Goal: Book appointment/travel/reservation

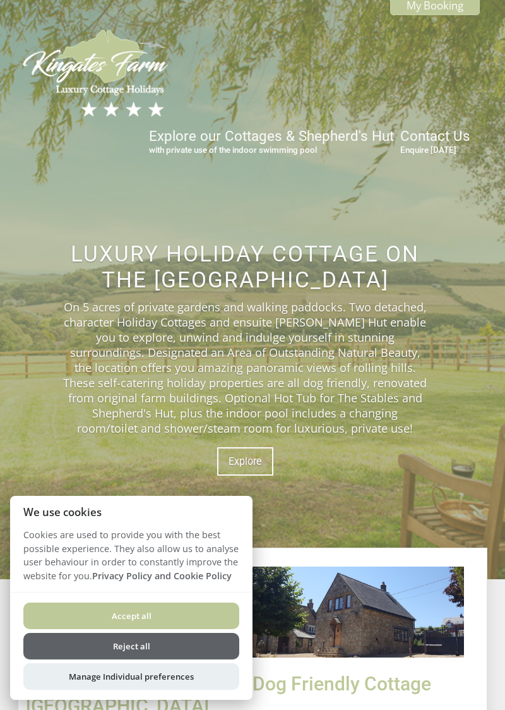
click at [169, 650] on button "Reject all" at bounding box center [131, 646] width 216 height 27
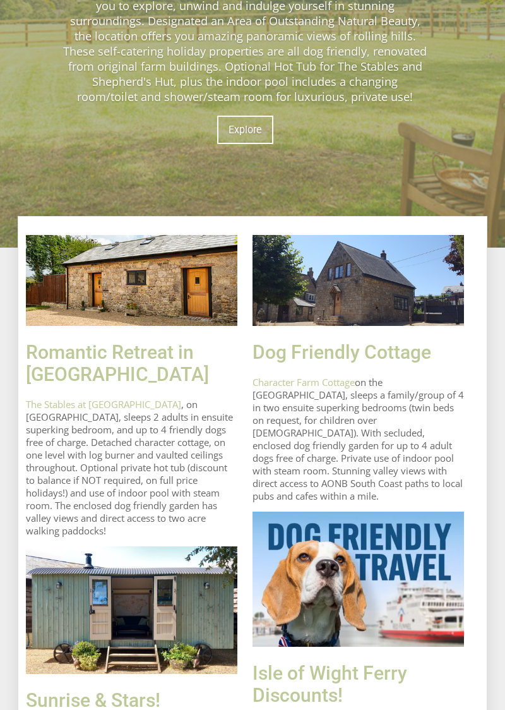
scroll to position [328, 0]
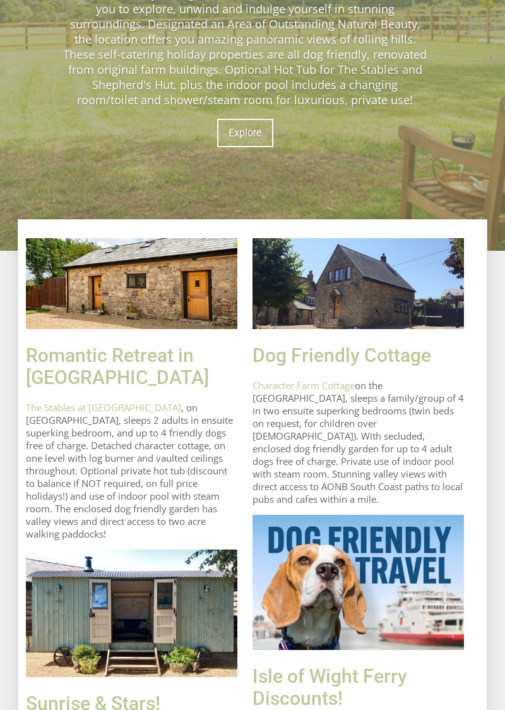
click at [366, 356] on link "Dog Friendly Cottage" at bounding box center [342, 355] width 179 height 22
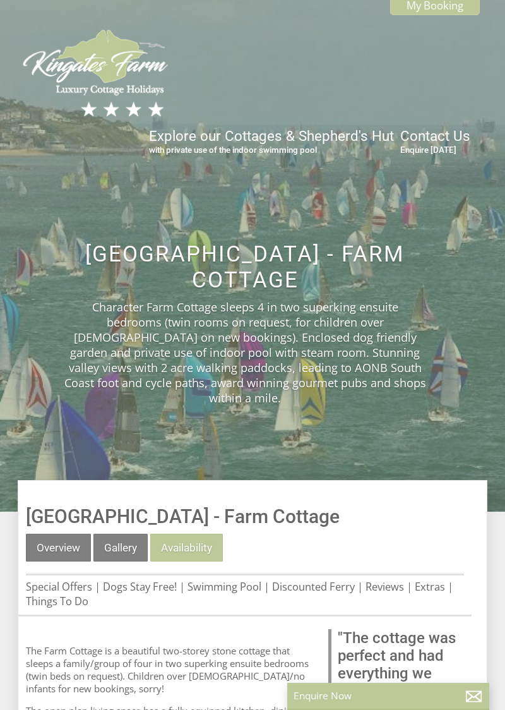
click at [191, 539] on link "Availability" at bounding box center [186, 547] width 73 height 28
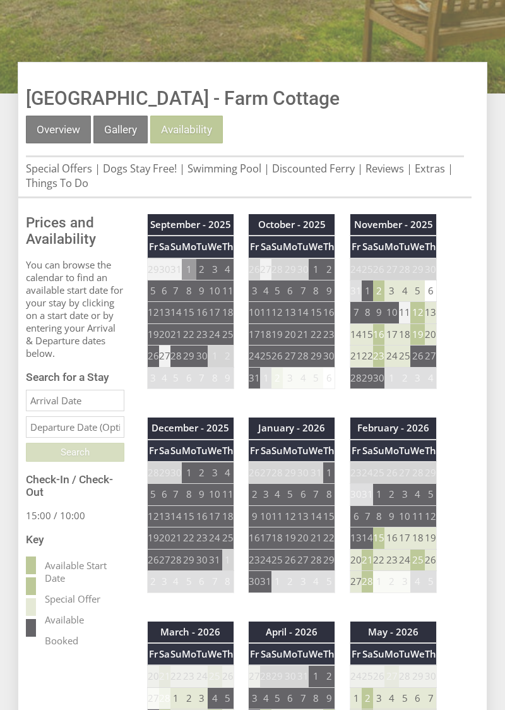
scroll to position [415, 0]
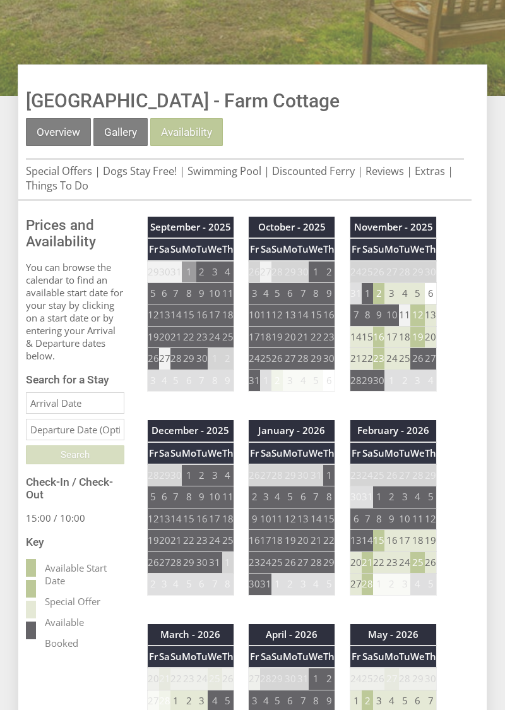
click at [379, 283] on td "2" at bounding box center [378, 293] width 11 height 21
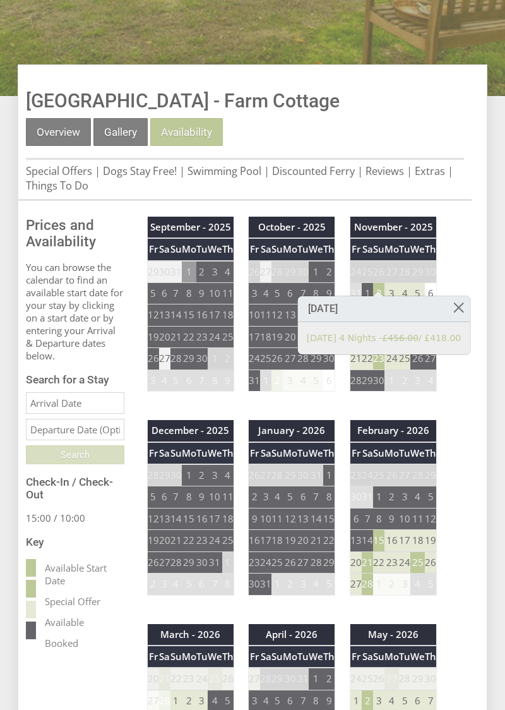
click at [448, 306] on link at bounding box center [459, 307] width 22 height 22
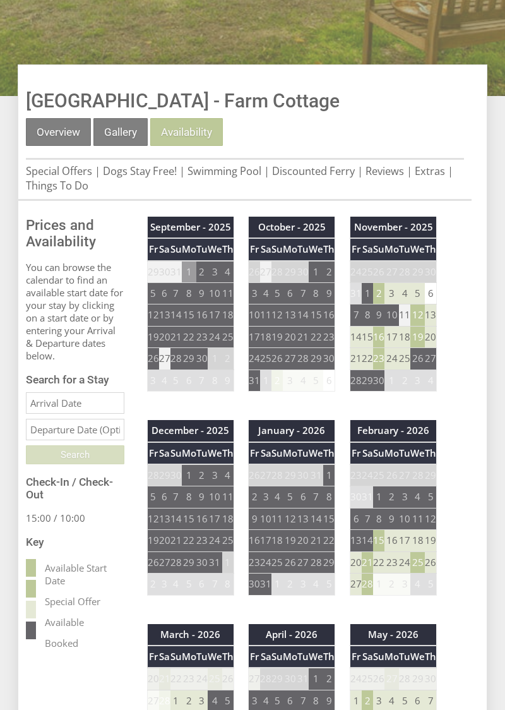
click at [421, 304] on td "12" at bounding box center [417, 314] width 15 height 21
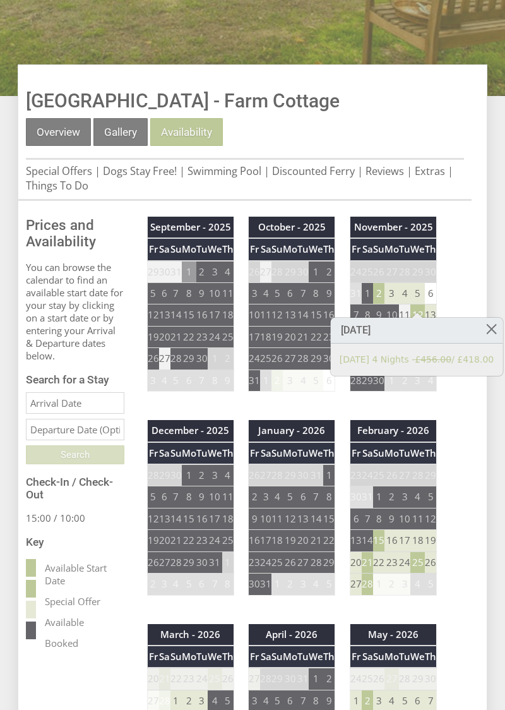
click at [496, 332] on link at bounding box center [491, 329] width 22 height 22
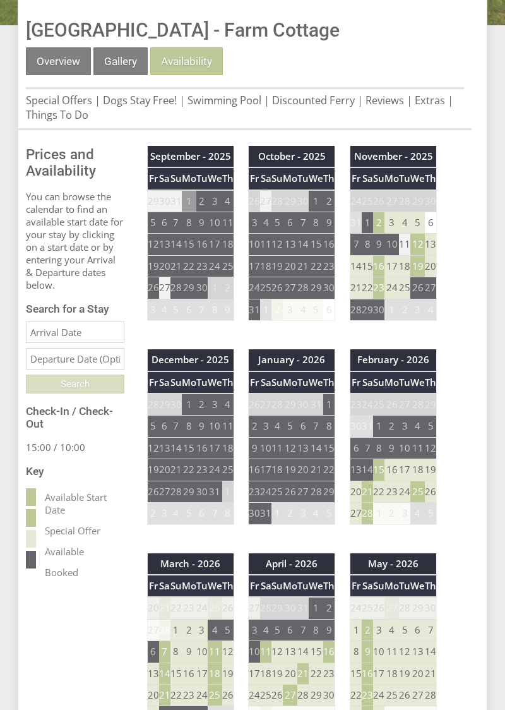
scroll to position [486, 0]
click at [364, 619] on td "2" at bounding box center [367, 629] width 11 height 21
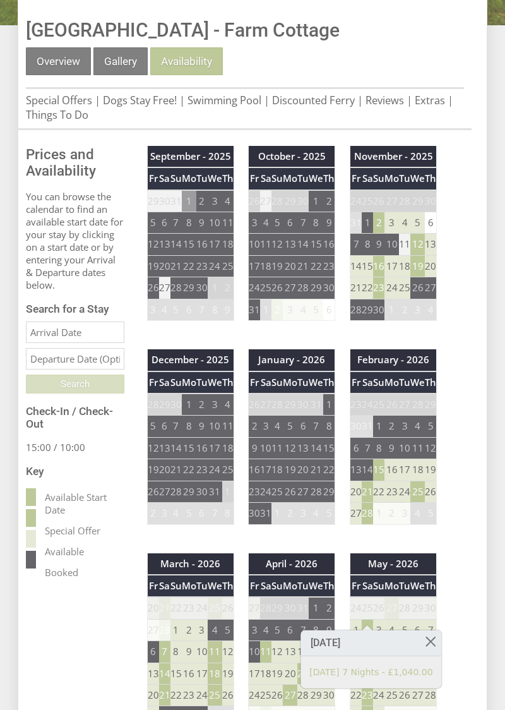
click at [421, 646] on link at bounding box center [430, 641] width 22 height 22
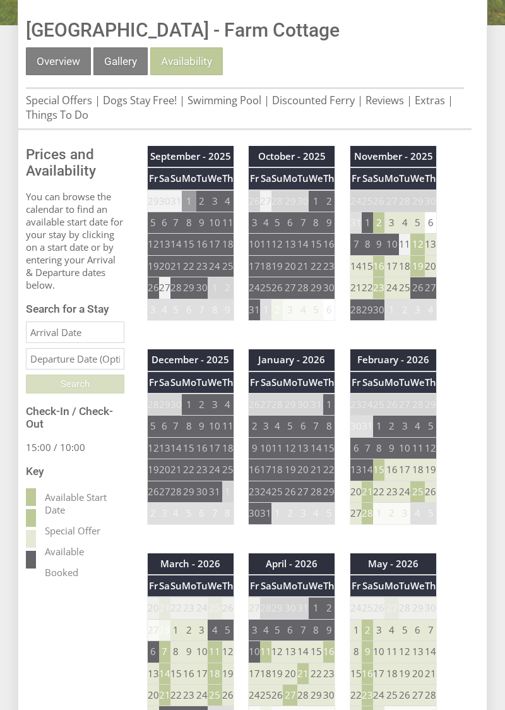
click at [328, 393] on td "1" at bounding box center [329, 404] width 12 height 22
click at [377, 459] on td "15" at bounding box center [378, 469] width 11 height 21
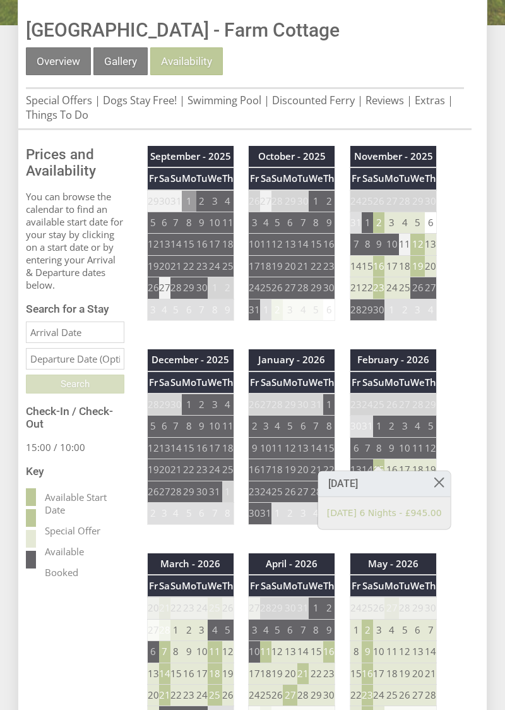
click at [428, 485] on link at bounding box center [439, 482] width 22 height 22
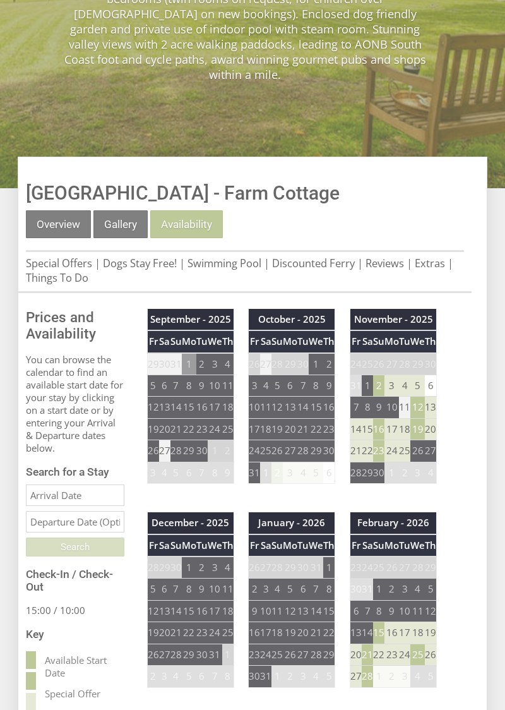
scroll to position [0, 0]
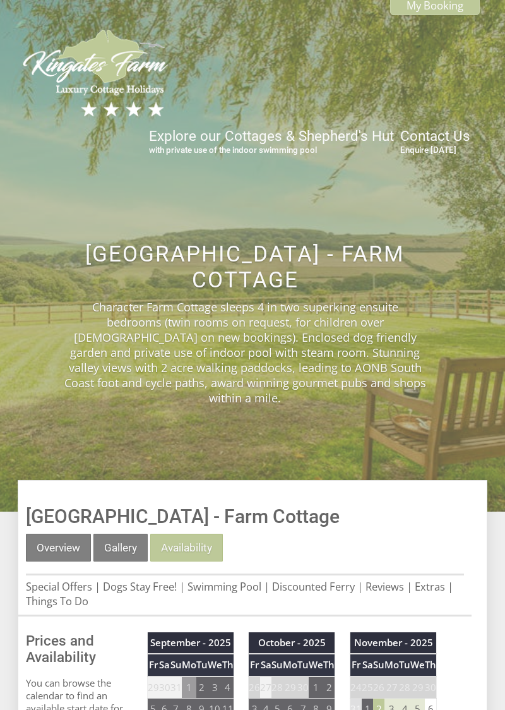
click at [122, 540] on link "Gallery" at bounding box center [120, 547] width 54 height 28
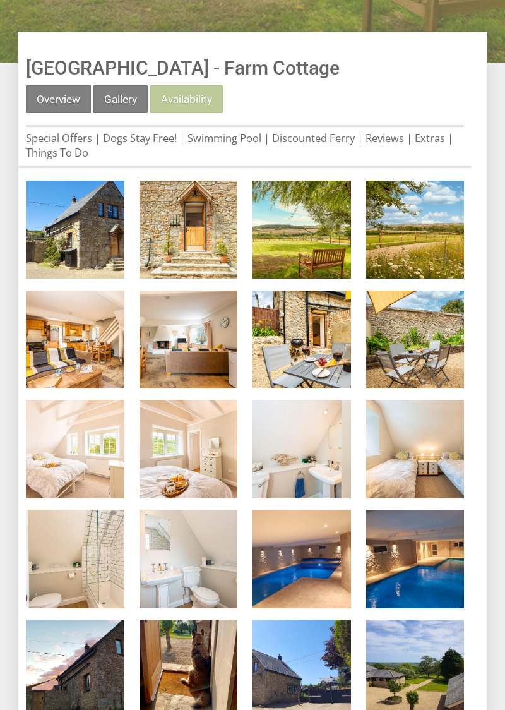
scroll to position [448, 0]
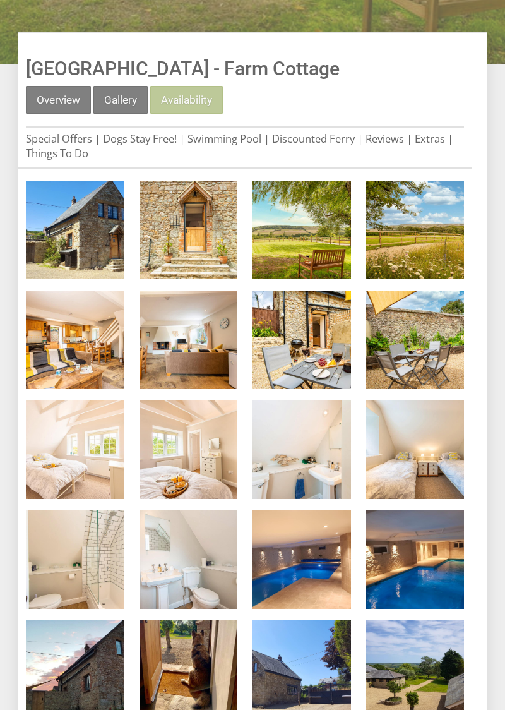
click at [74, 220] on img at bounding box center [75, 230] width 98 height 98
